Goal: Information Seeking & Learning: Understand process/instructions

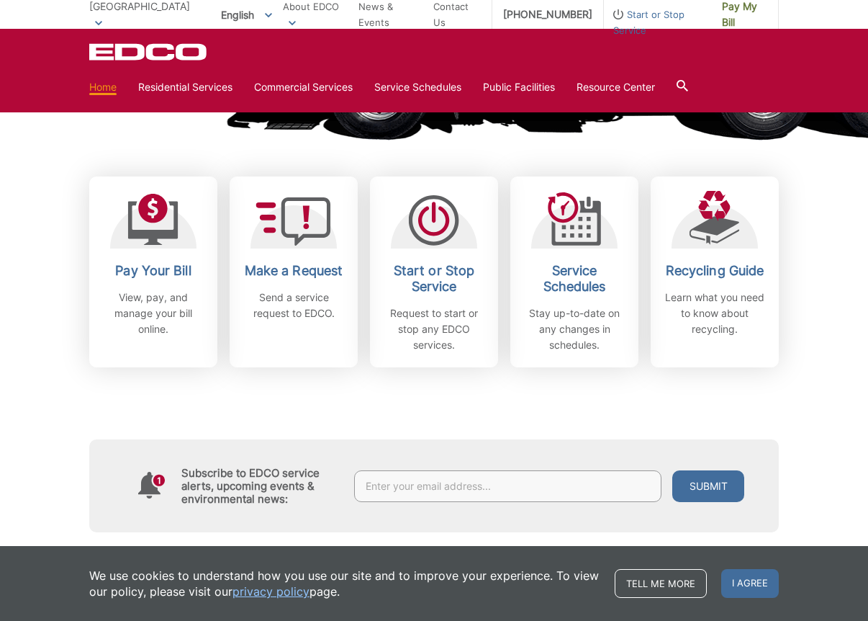
scroll to position [981, 0]
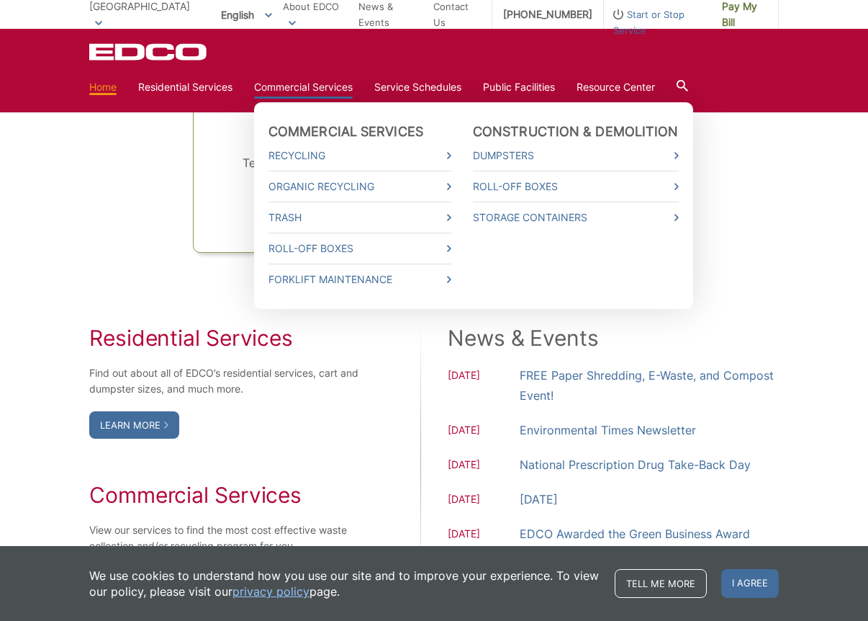
click at [323, 89] on link "Commercial Services" at bounding box center [303, 87] width 99 height 16
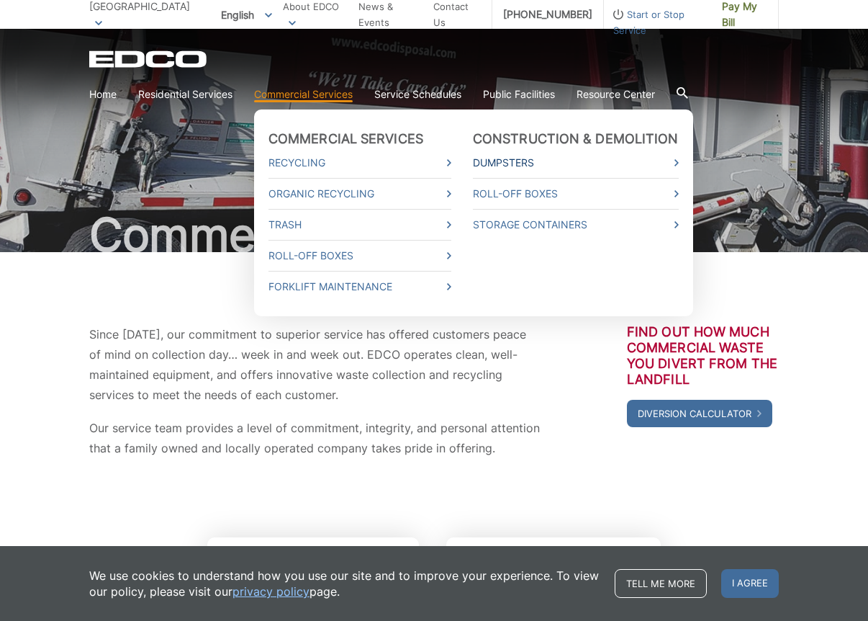
click at [554, 160] on link "Dumpsters" at bounding box center [576, 163] width 206 height 16
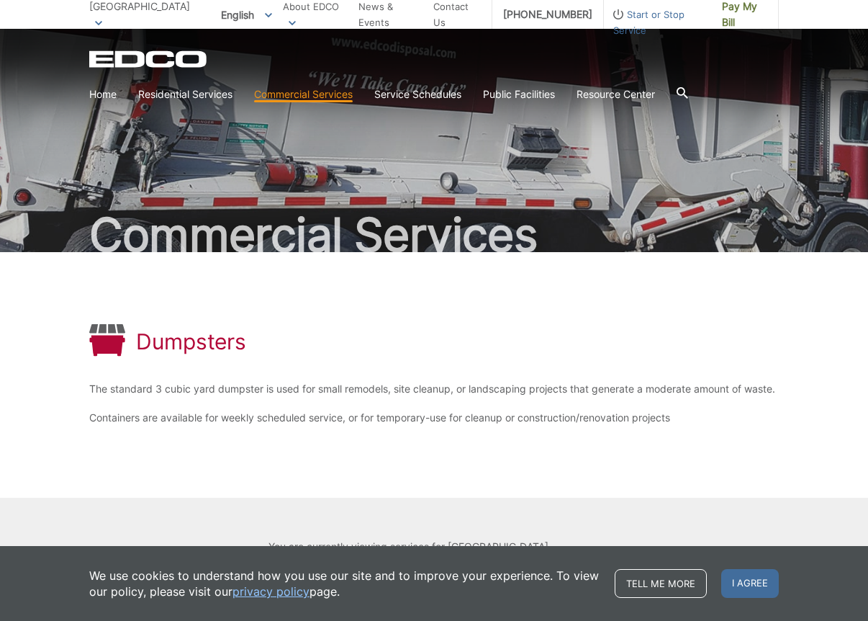
scroll to position [81, 0]
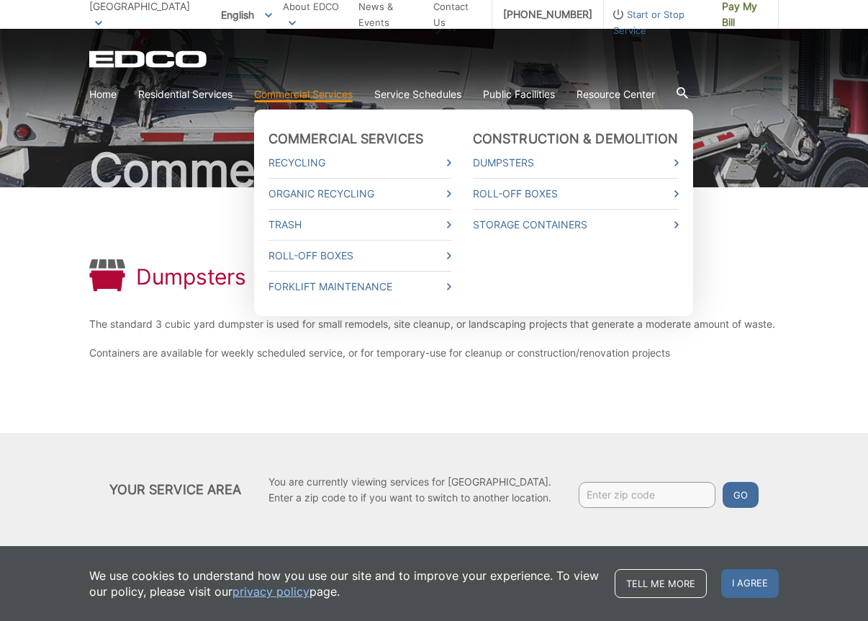
click at [305, 93] on link "Commercial Services" at bounding box center [303, 94] width 99 height 16
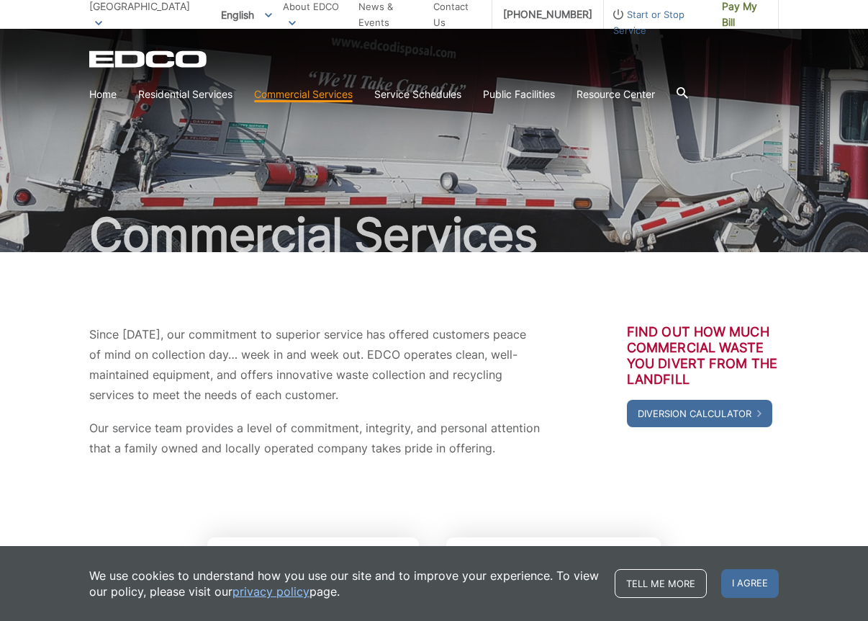
click at [310, 86] on section "Home Residential Services Curbside Pickup Recycling Organic Recycling Trash Hou…" at bounding box center [434, 94] width 690 height 27
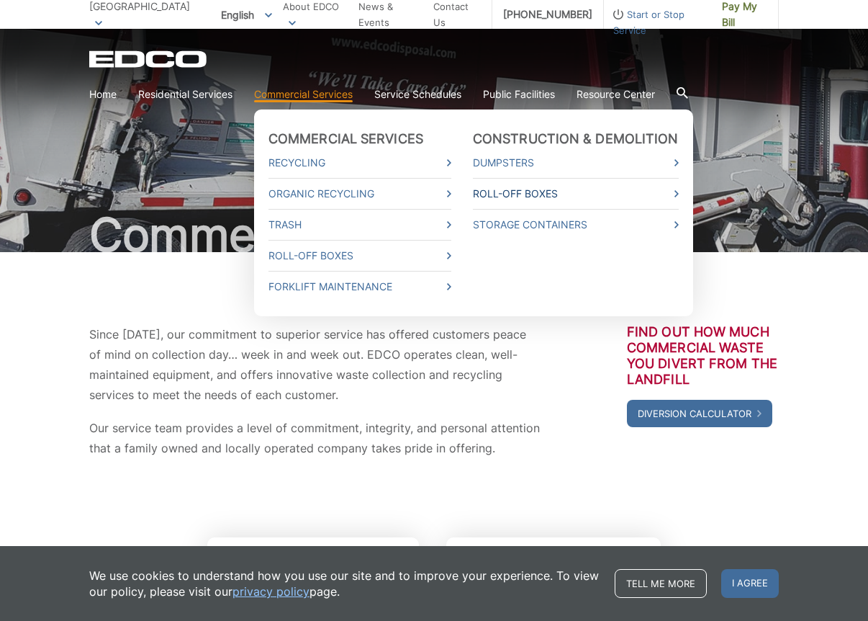
click at [530, 195] on link "Roll-Off Boxes" at bounding box center [576, 194] width 206 height 16
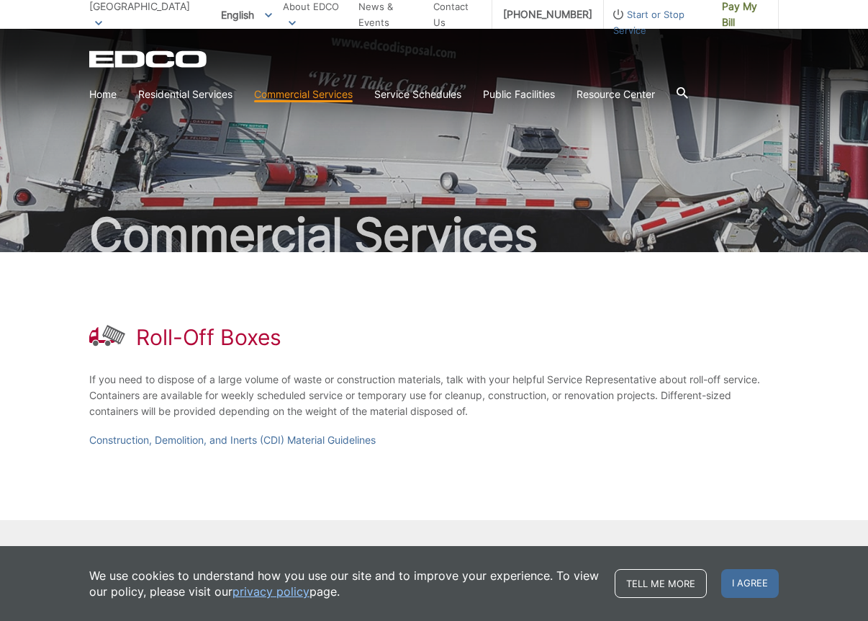
scroll to position [87, 0]
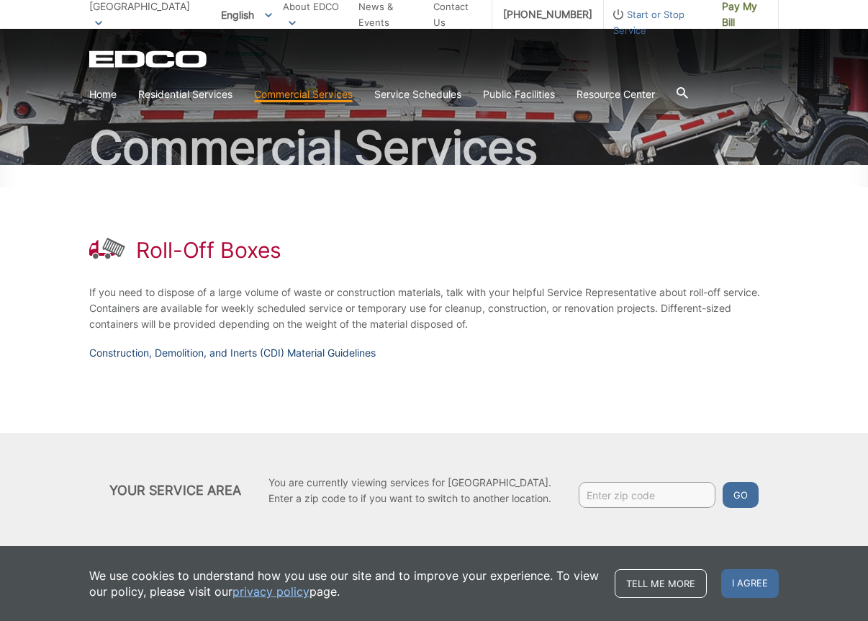
click at [320, 354] on link "Construction, Demolition, and Inerts (CDI) Material Guidelines" at bounding box center [232, 353] width 287 height 16
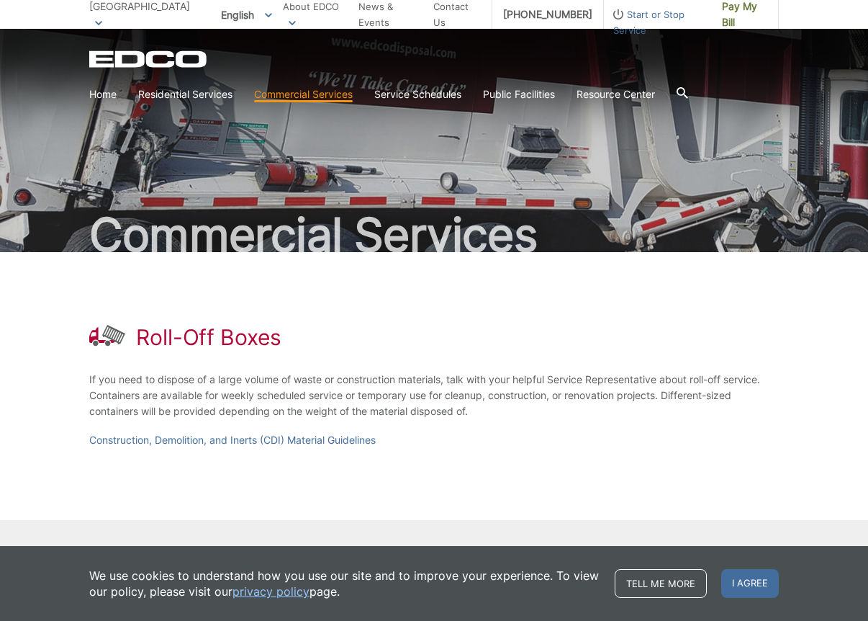
scroll to position [87, 0]
